Goal: Navigation & Orientation: Find specific page/section

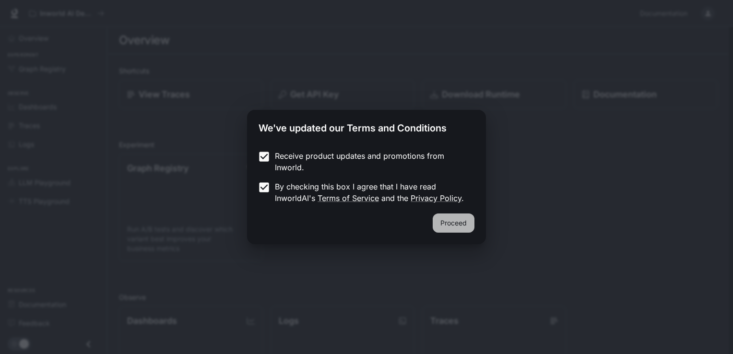
click at [449, 226] on button "Proceed" at bounding box center [454, 223] width 42 height 19
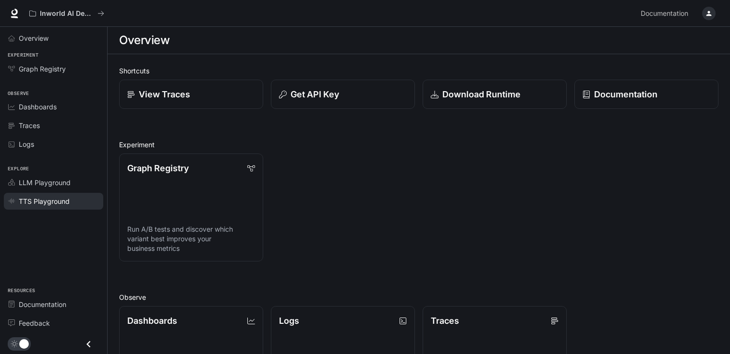
click at [68, 206] on link "TTS Playground" at bounding box center [53, 201] width 99 height 17
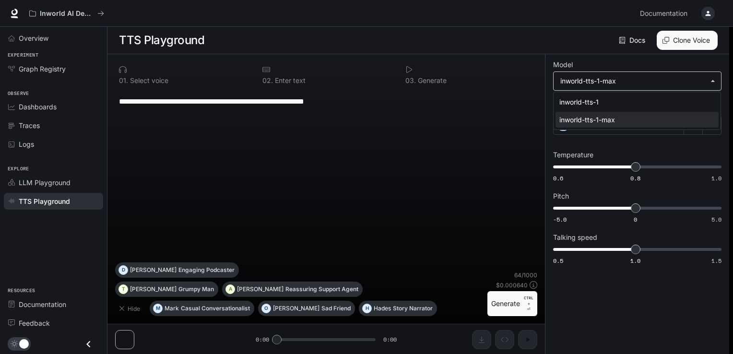
click at [621, 80] on body "**********" at bounding box center [366, 177] width 733 height 355
click at [621, 80] on div at bounding box center [366, 177] width 733 height 354
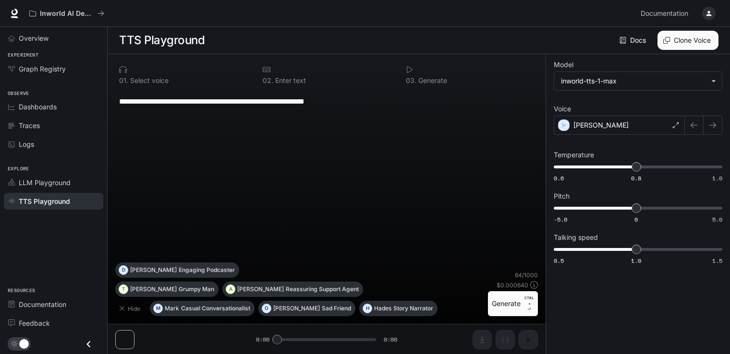
click at [162, 75] on div "0 1 . Select voice" at bounding box center [183, 75] width 136 height 26
click at [173, 105] on textarea "**********" at bounding box center [326, 101] width 415 height 11
click at [677, 119] on div "[PERSON_NAME]" at bounding box center [618, 125] width 131 height 19
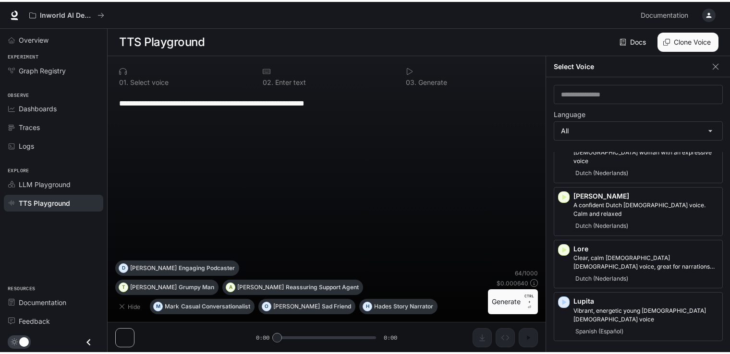
scroll to position [1176, 0]
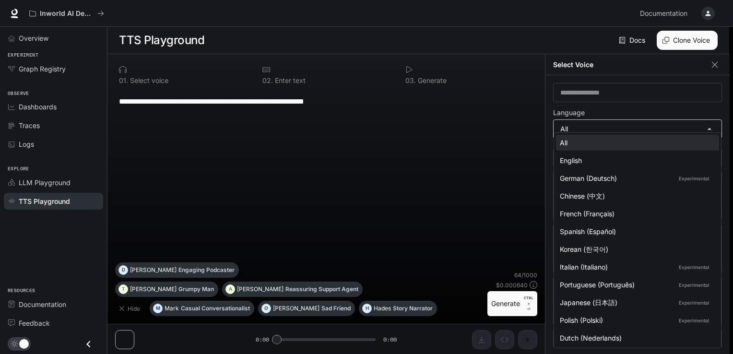
click at [635, 132] on body "**********" at bounding box center [366, 177] width 733 height 355
click at [609, 126] on div at bounding box center [366, 177] width 733 height 354
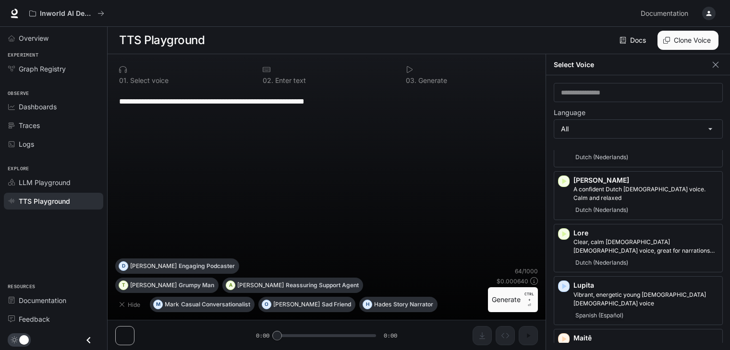
click at [406, 154] on div "**********" at bounding box center [326, 174] width 422 height 169
click at [344, 99] on textarea "**********" at bounding box center [326, 101] width 415 height 11
click at [81, 178] on div "LLM Playground" at bounding box center [59, 183] width 80 height 10
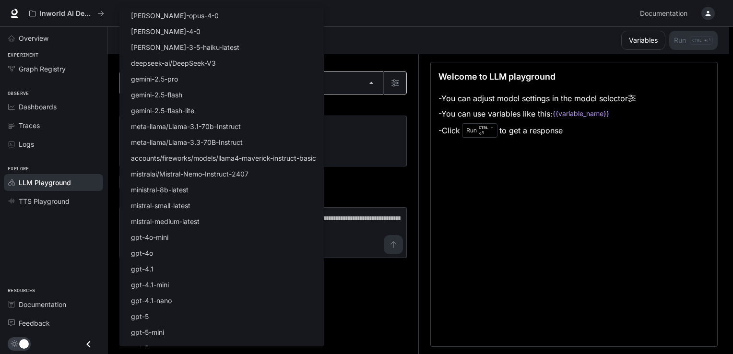
click at [210, 82] on body "Skip to main content Inworld AI Demos Documentation Documentation Portal Overvi…" at bounding box center [366, 177] width 733 height 355
click at [382, 108] on div at bounding box center [366, 177] width 733 height 354
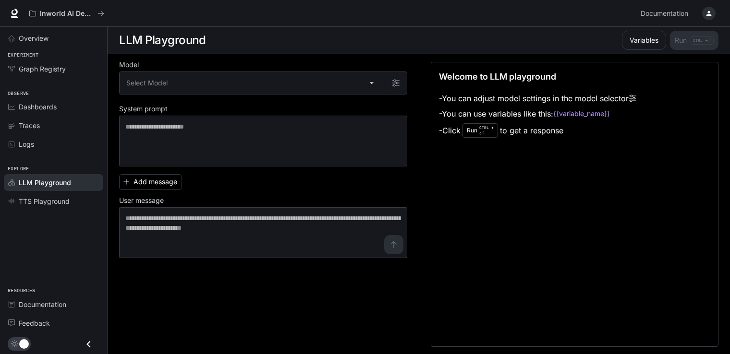
click at [533, 155] on div "Welcome to LLM playground - You can adjust model settings in the model selector…" at bounding box center [574, 204] width 287 height 285
drag, startPoint x: 602, startPoint y: 176, endPoint x: 413, endPoint y: 73, distance: 215.2
click at [413, 73] on div "Model Select Model ​ System prompt * ​ Add message User message * ​ Welcome to …" at bounding box center [418, 204] width 599 height 300
click at [480, 212] on div "Welcome to LLM playground - You can adjust model settings in the model selector…" at bounding box center [574, 204] width 287 height 285
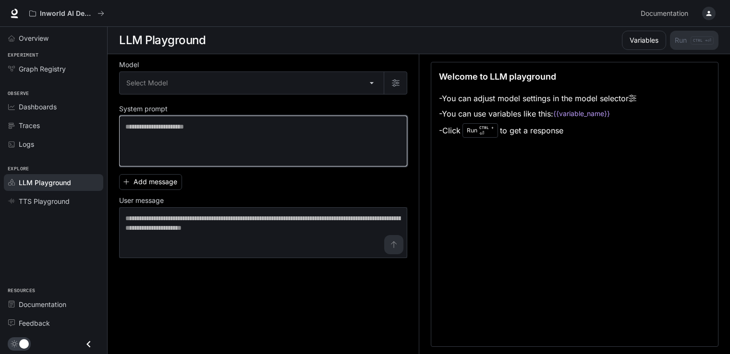
click at [277, 150] on textarea at bounding box center [262, 141] width 275 height 38
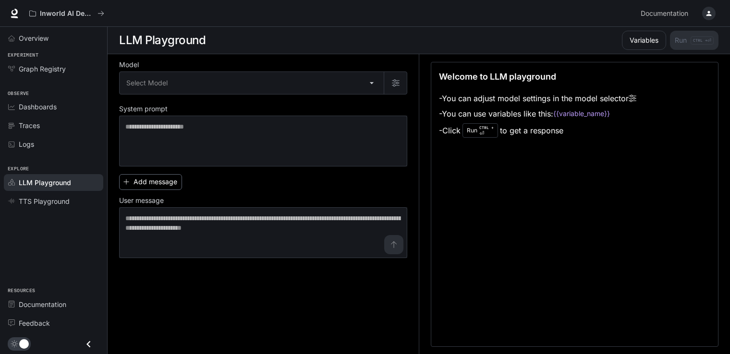
click at [151, 182] on button "Add message" at bounding box center [150, 182] width 63 height 16
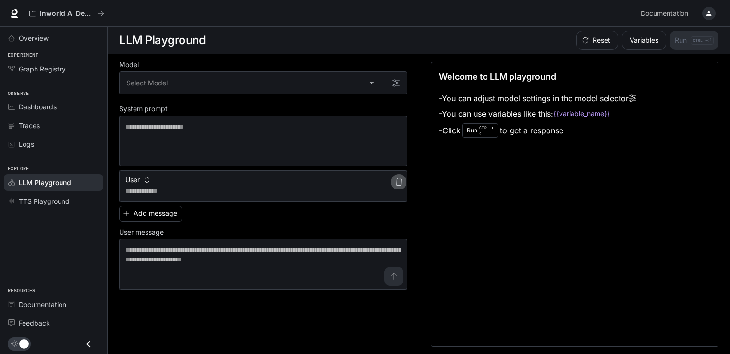
click at [399, 180] on icon "button" at bounding box center [399, 182] width 8 height 8
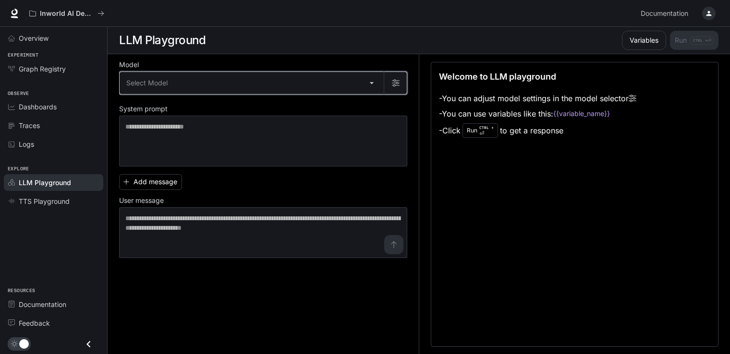
click at [397, 86] on button "button" at bounding box center [394, 83] width 23 height 23
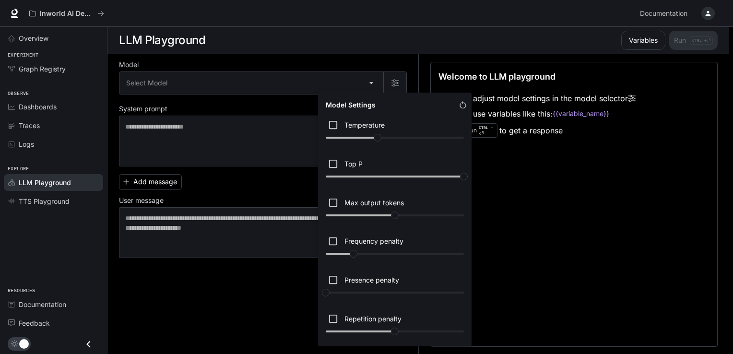
click at [247, 301] on div at bounding box center [366, 177] width 733 height 354
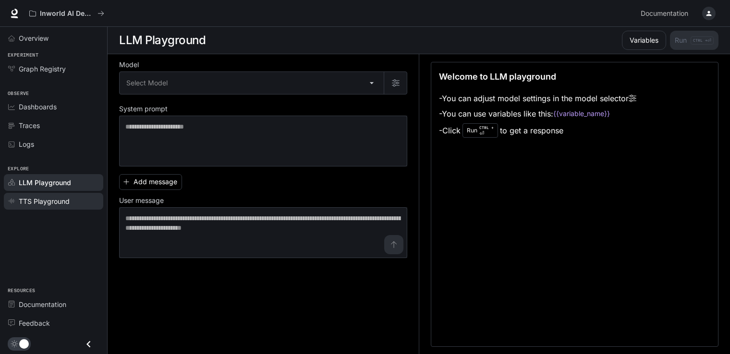
click at [53, 196] on span "TTS Playground" at bounding box center [44, 201] width 51 height 10
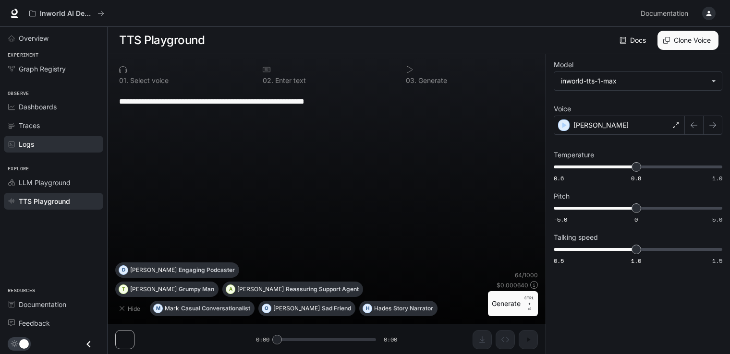
click at [39, 141] on div "Logs" at bounding box center [59, 144] width 80 height 10
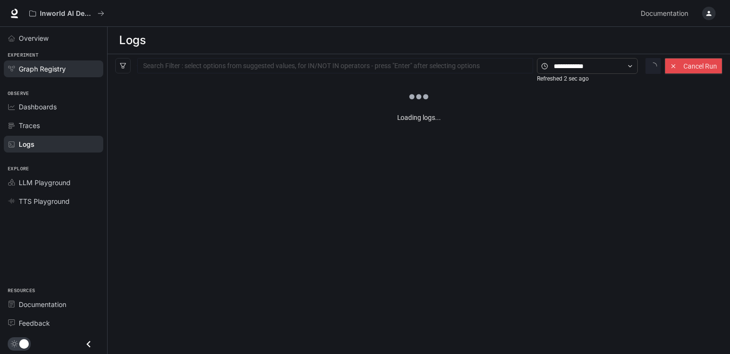
click at [37, 65] on span "Graph Registry" at bounding box center [42, 69] width 47 height 10
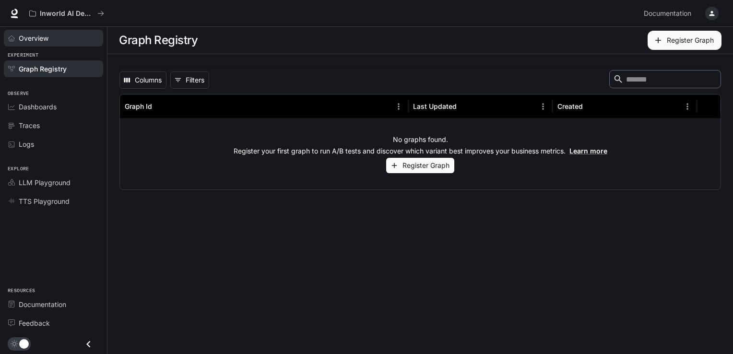
click at [33, 43] on link "Overview" at bounding box center [53, 38] width 99 height 17
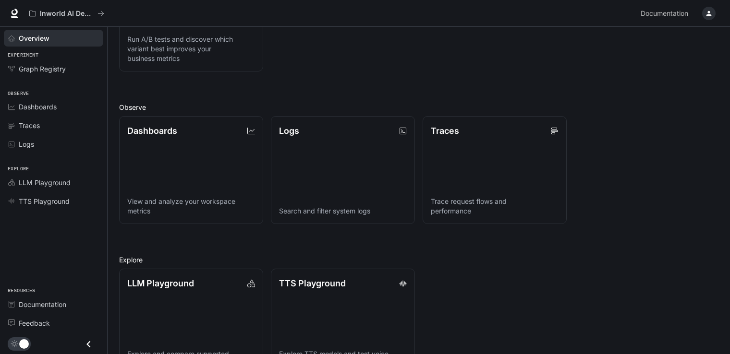
scroll to position [224, 0]
